Goal: Information Seeking & Learning: Learn about a topic

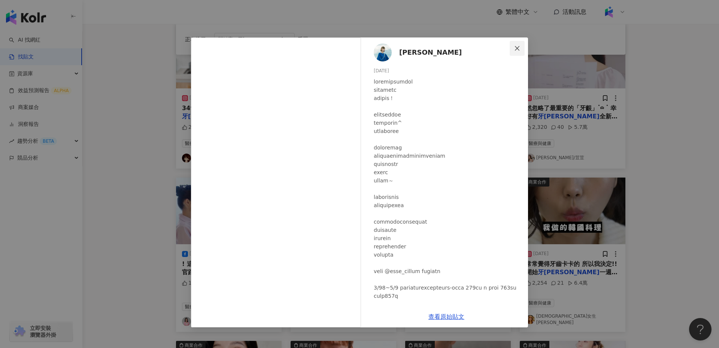
click at [520, 49] on icon "close" at bounding box center [517, 48] width 6 height 6
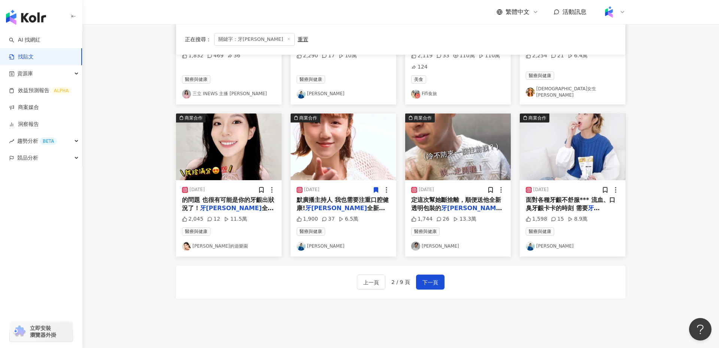
scroll to position [336, 0]
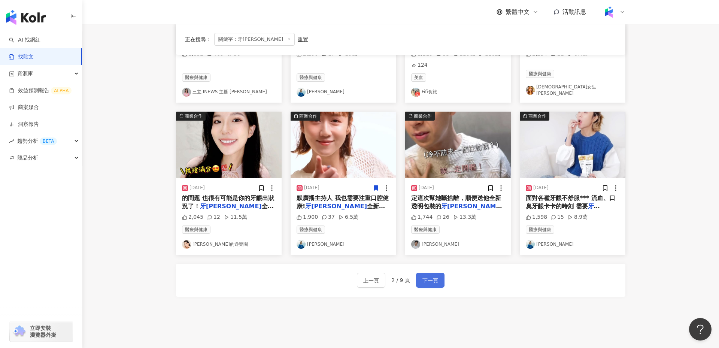
click at [431, 278] on span "下一頁" at bounding box center [431, 280] width 16 height 9
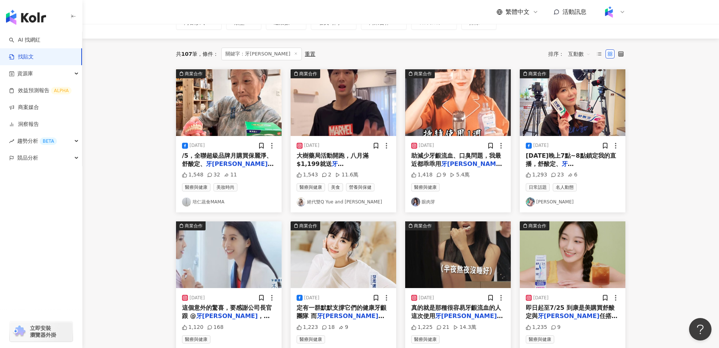
scroll to position [0, 0]
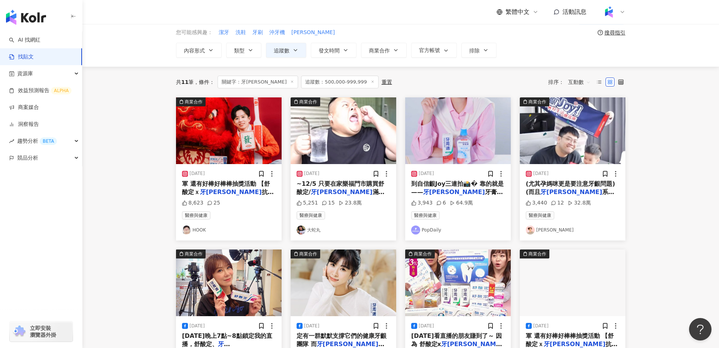
scroll to position [33, 0]
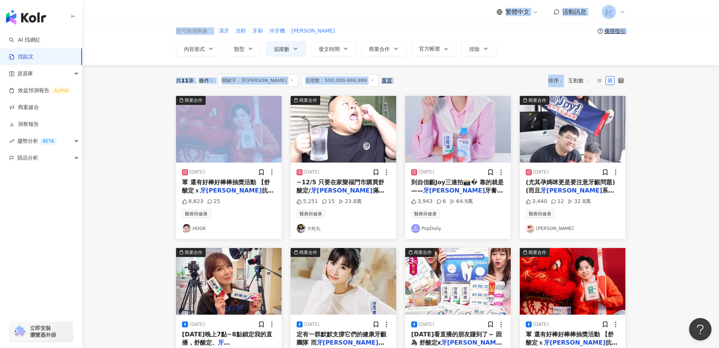
drag, startPoint x: 119, startPoint y: 18, endPoint x: 151, endPoint y: 141, distance: 127.6
click at [152, 141] on div "繁體中文 活動訊息 不分平台 *** 台灣 搜尋 您可能感興趣： 潔牙 洗鞋 牙刷 沖牙機 [PERSON_NAME] 搜尋指引 內容形式 類型 追蹤數 發文…" at bounding box center [359, 327] width 719 height 721
click at [151, 141] on main "不分平台 *** 台灣 搜尋 您可能感興趣： 潔牙 洗鞋 牙刷 沖牙機 [PERSON_NAME] 搜尋指引 內容形式 類型 追蹤數 發文時間 商業合作 官方…" at bounding box center [400, 297] width 637 height 613
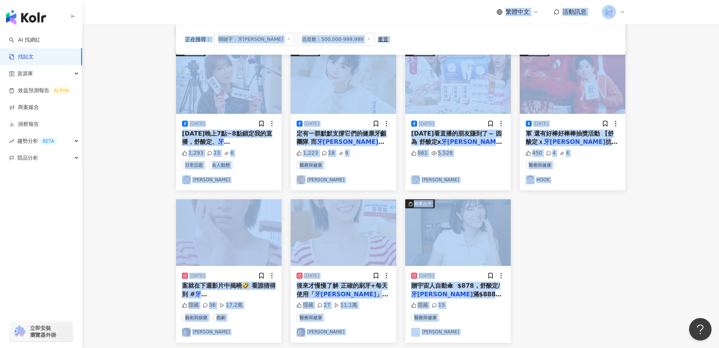
scroll to position [371, 0]
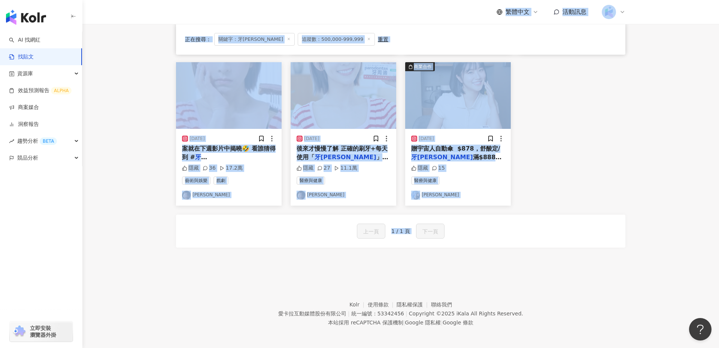
drag, startPoint x: 164, startPoint y: 8, endPoint x: 603, endPoint y: 250, distance: 500.5
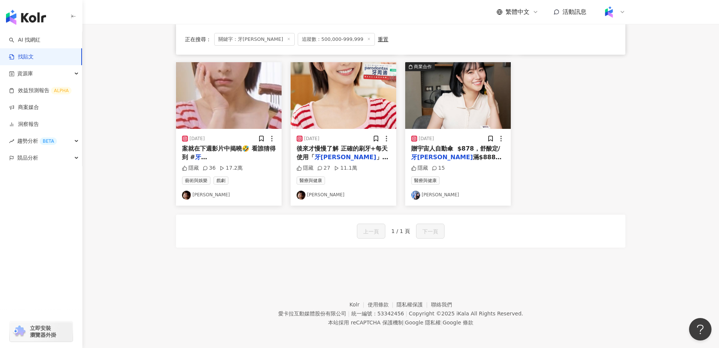
drag, startPoint x: 666, startPoint y: 260, endPoint x: 323, endPoint y: 247, distance: 343.1
drag, startPoint x: 324, startPoint y: 249, endPoint x: 320, endPoint y: 249, distance: 4.1
click at [324, 249] on div "商業合作 [DATE] 軍 還有好棒好棒棒抽獎活動 【舒酸定ｘ 牙周適 抗敏護贏好運到 發票登錄抽金元寶 8,623 25 醫療與健康 HOOK 商業合作 […" at bounding box center [401, 12] width 450 height 508
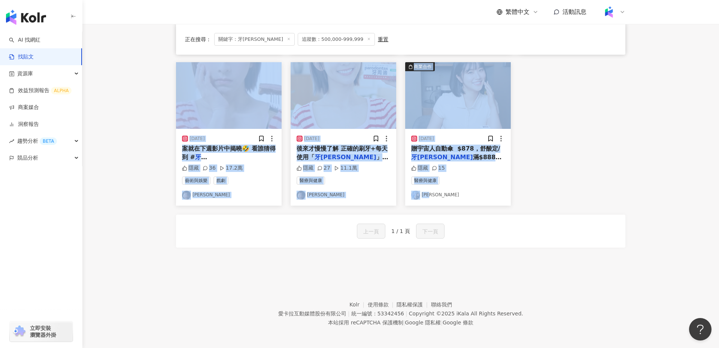
drag, startPoint x: 156, startPoint y: 203, endPoint x: 561, endPoint y: 199, distance: 404.7
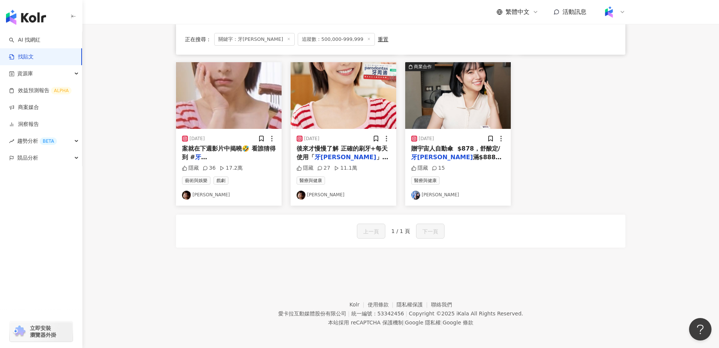
scroll to position [0, 0]
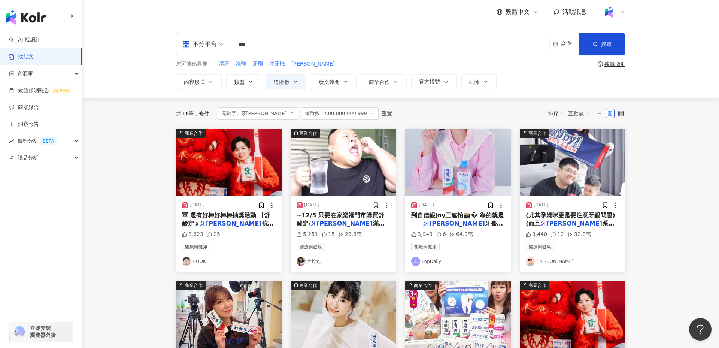
click at [135, 146] on main "不分平台 *** 台灣 搜尋 您可能感興趣： 潔牙 洗鞋 牙刷 沖牙機 [PERSON_NAME] 搜尋指引 內容形式 類型 追蹤數 發文時間 商業合作 官方…" at bounding box center [400, 330] width 637 height 613
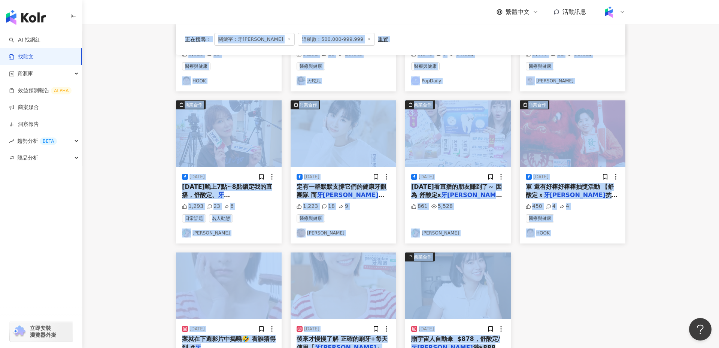
scroll to position [371, 0]
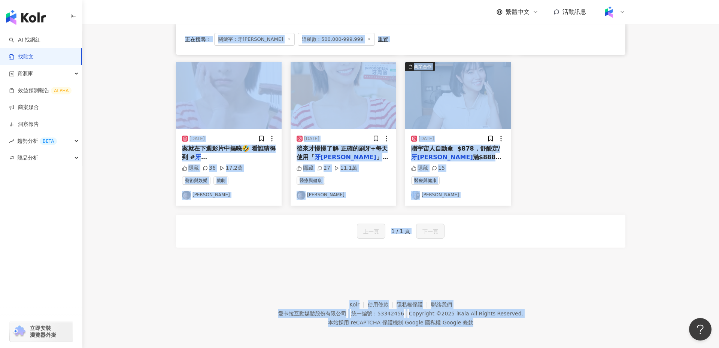
drag, startPoint x: 140, startPoint y: 96, endPoint x: 422, endPoint y: 335, distance: 369.8
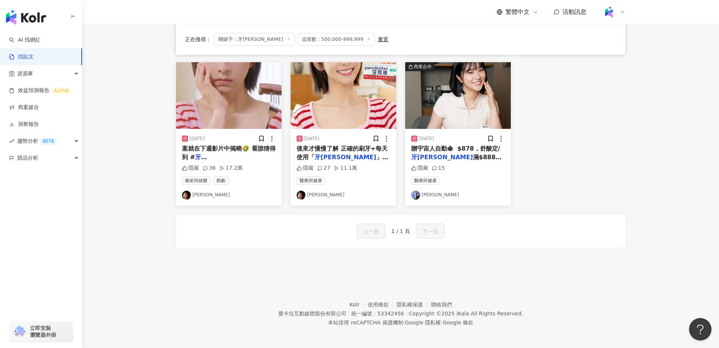
click at [258, 285] on footer "Kolr 使用條款 隱私權保護 聯絡我們 愛卡拉互動媒體股份有限公司 | 統一編號：53342456 | Copyright © 2025 iKala All…" at bounding box center [400, 307] width 637 height 83
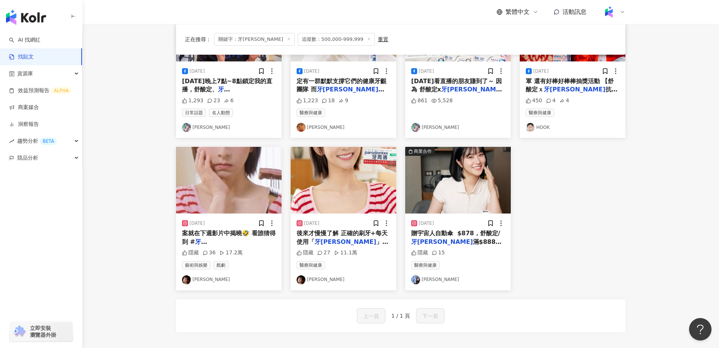
scroll to position [287, 0]
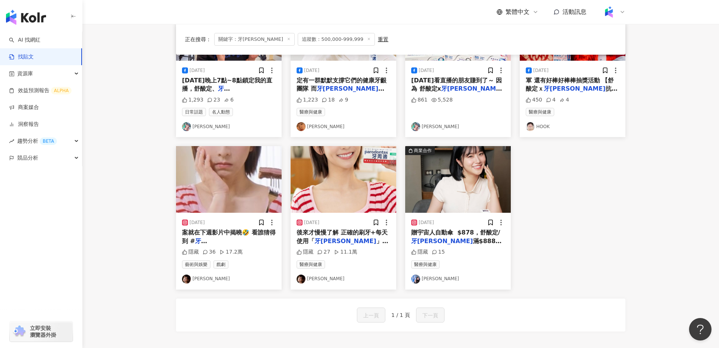
click at [348, 238] on span "」牙齦護理牙膏 特殊礦物鹽成分^" at bounding box center [343, 245] width 92 height 15
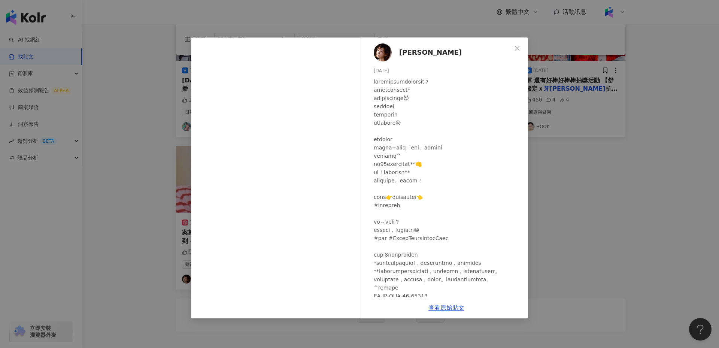
click at [587, 250] on div "[PERSON_NAME][DATE] 隱藏 27 11.1萬 查看原始貼文" at bounding box center [359, 174] width 719 height 348
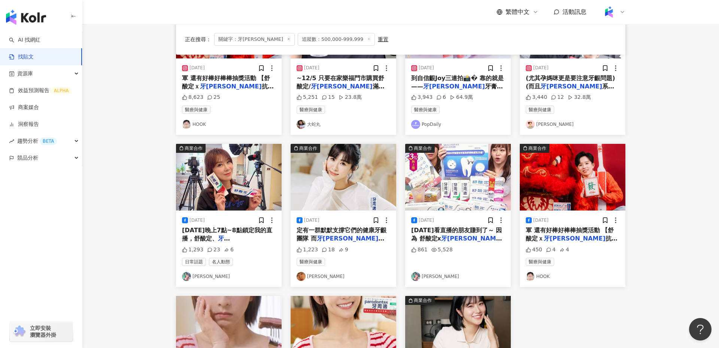
scroll to position [139, 0]
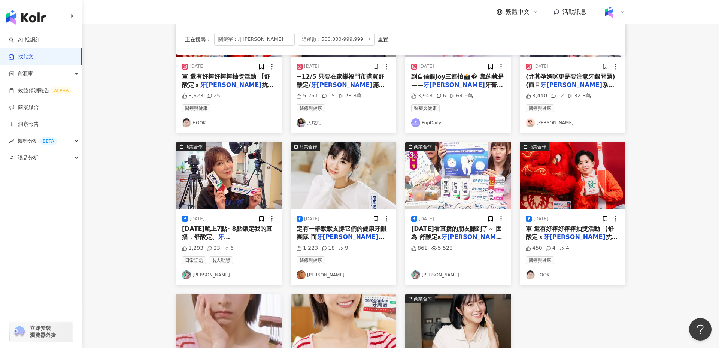
click at [598, 271] on link "HOOK" at bounding box center [573, 275] width 94 height 9
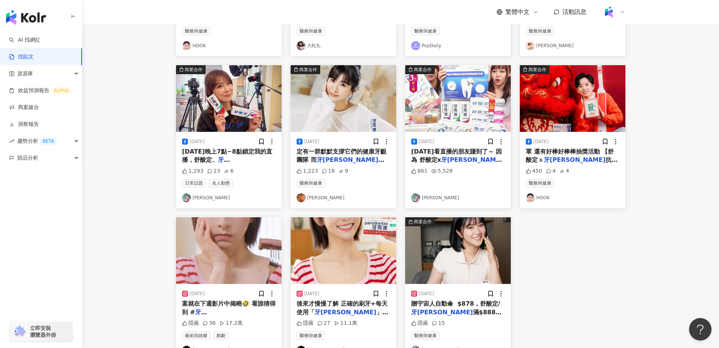
scroll to position [0, 0]
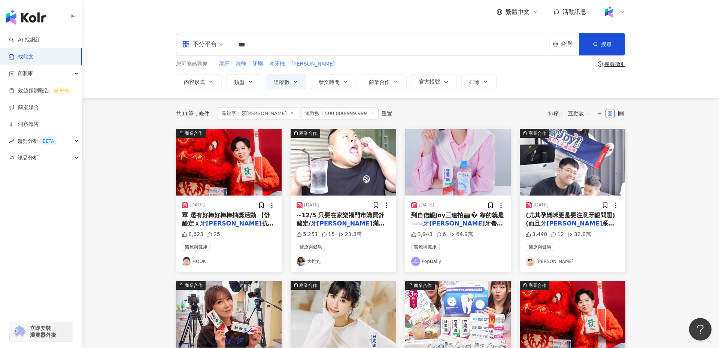
click at [139, 93] on div "不分平台 *** 台灣 搜尋 您可能感興趣： 潔牙 洗鞋 牙刷 沖牙機 [PERSON_NAME] 搜尋指引 內容形式 類型 追蹤數 發文時間 商業合作 官方…" at bounding box center [400, 61] width 637 height 74
drag, startPoint x: 139, startPoint y: 103, endPoint x: 153, endPoint y: 56, distance: 49.3
click at [153, 56] on main "不分平台 *** 台灣 搜尋 您可能感興趣： 潔牙 洗鞋 牙刷 沖牙機 [PERSON_NAME] 搜尋指引 內容形式 類型 追蹤數 發文時間 商業合作 官方…" at bounding box center [400, 330] width 637 height 613
click at [165, 24] on div "繁體中文 活動訊息" at bounding box center [401, 12] width 480 height 24
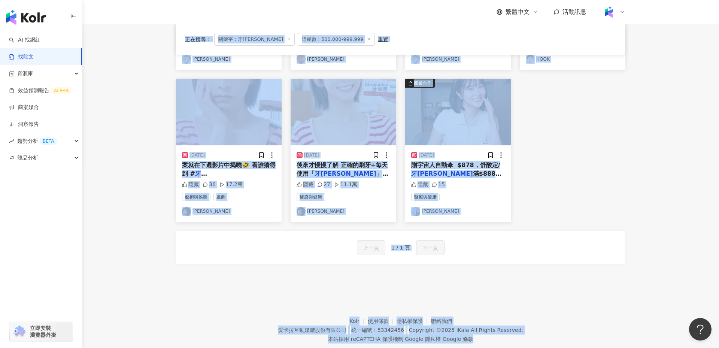
scroll to position [371, 0]
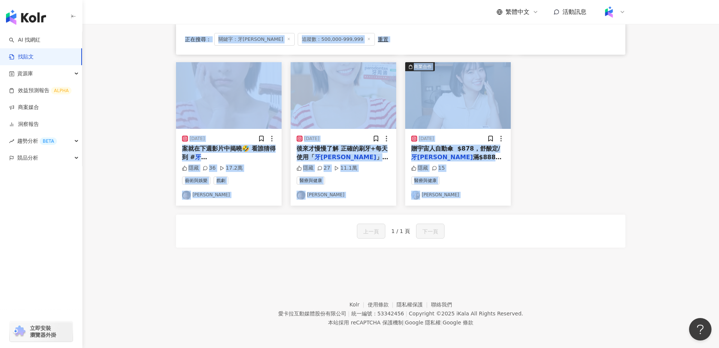
drag, startPoint x: 162, startPoint y: 28, endPoint x: 300, endPoint y: 255, distance: 265.7
click at [300, 255] on div "商業合作 [DATE] 軍 還有好棒好棒棒抽獎活動 【舒酸定ｘ 牙周適 抗敏護贏好運到 發票登錄抽金元寶 8,623 25 醫療與健康 HOOK 商業合作 […" at bounding box center [401, 12] width 450 height 508
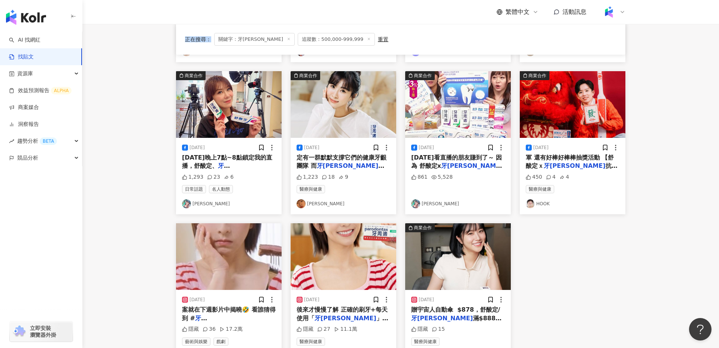
scroll to position [0, 0]
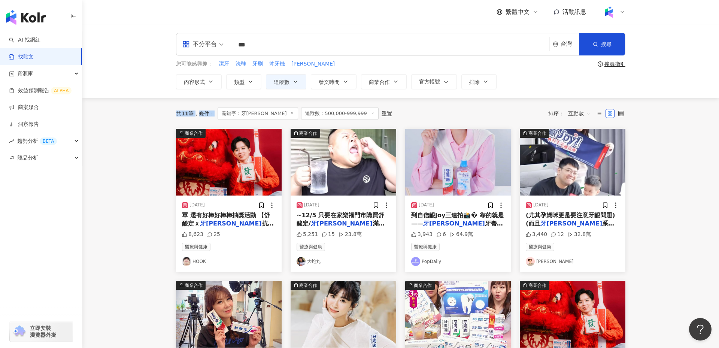
drag, startPoint x: 140, startPoint y: 128, endPoint x: 115, endPoint y: 76, distance: 57.6
click at [115, 76] on main "不分平台 *** 台灣 搜尋 您可能感興趣： 潔牙 洗鞋 牙刷 沖牙機 [PERSON_NAME] 搜尋指引 內容形式 類型 追蹤數 發文時間 商業合作 官方…" at bounding box center [400, 330] width 637 height 613
click at [115, 76] on div "不分平台 *** 台灣 搜尋 您可能感興趣： 潔牙 洗鞋 牙刷 沖牙機 [PERSON_NAME] 搜尋指引 內容形式 類型 追蹤數 發文時間 商業合作 官方…" at bounding box center [400, 61] width 637 height 74
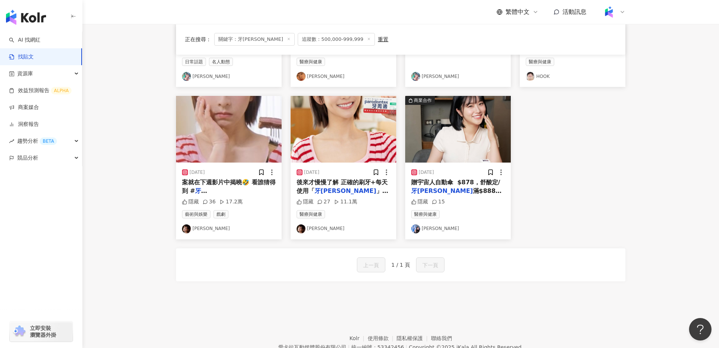
scroll to position [371, 0]
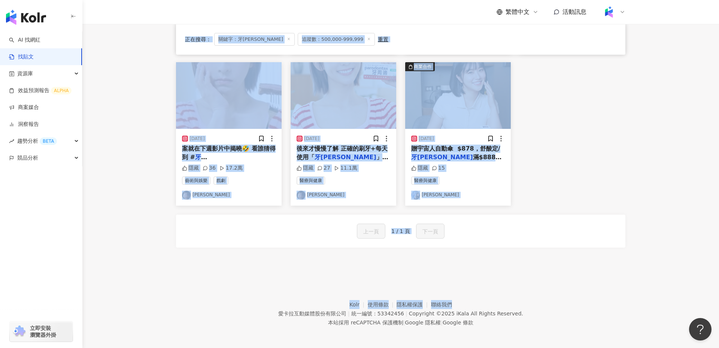
drag, startPoint x: 138, startPoint y: 100, endPoint x: 263, endPoint y: 301, distance: 236.0
click at [263, 301] on footer "Kolr 使用條款 隱私權保護 聯絡我們 愛卡拉互動媒體股份有限公司 | 統一編號：53342456 | Copyright © 2025 iKala All…" at bounding box center [400, 307] width 637 height 83
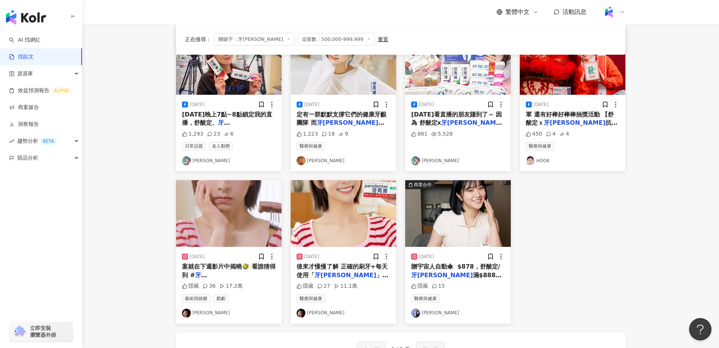
scroll to position [254, 0]
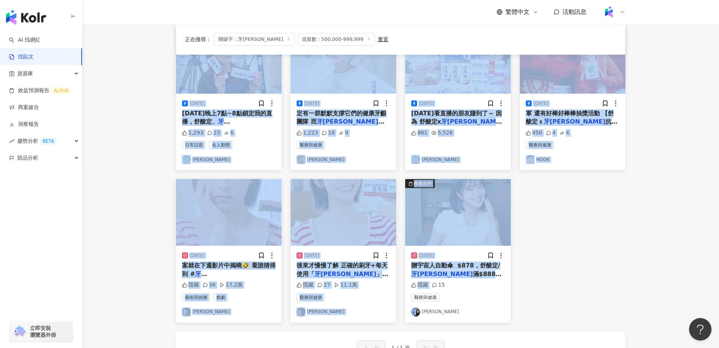
drag, startPoint x: 616, startPoint y: 285, endPoint x: 221, endPoint y: 81, distance: 444.3
click at [221, 81] on div "商業合作 [DATE] 軍 還有好棒好棒棒抽獎活動 【舒酸定ｘ 牙周適 抗敏護贏好運到 發票登錄抽金元寶 8,623 25 醫療與健康 HOOK 商業合作 […" at bounding box center [401, 99] width 459 height 448
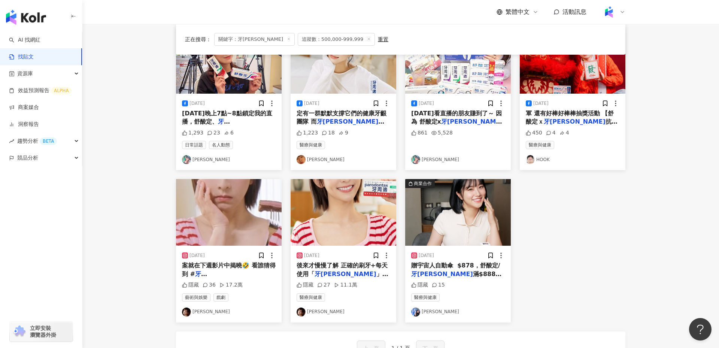
click at [141, 165] on main "不分平台 *** 台灣 搜尋 您可能感興趣： 潔牙 洗鞋 牙刷 沖牙機 [PERSON_NAME] 搜尋指引 內容形式 類型 追蹤數 發文時間 商業合作 官方…" at bounding box center [400, 76] width 637 height 613
